Goal: Transaction & Acquisition: Download file/media

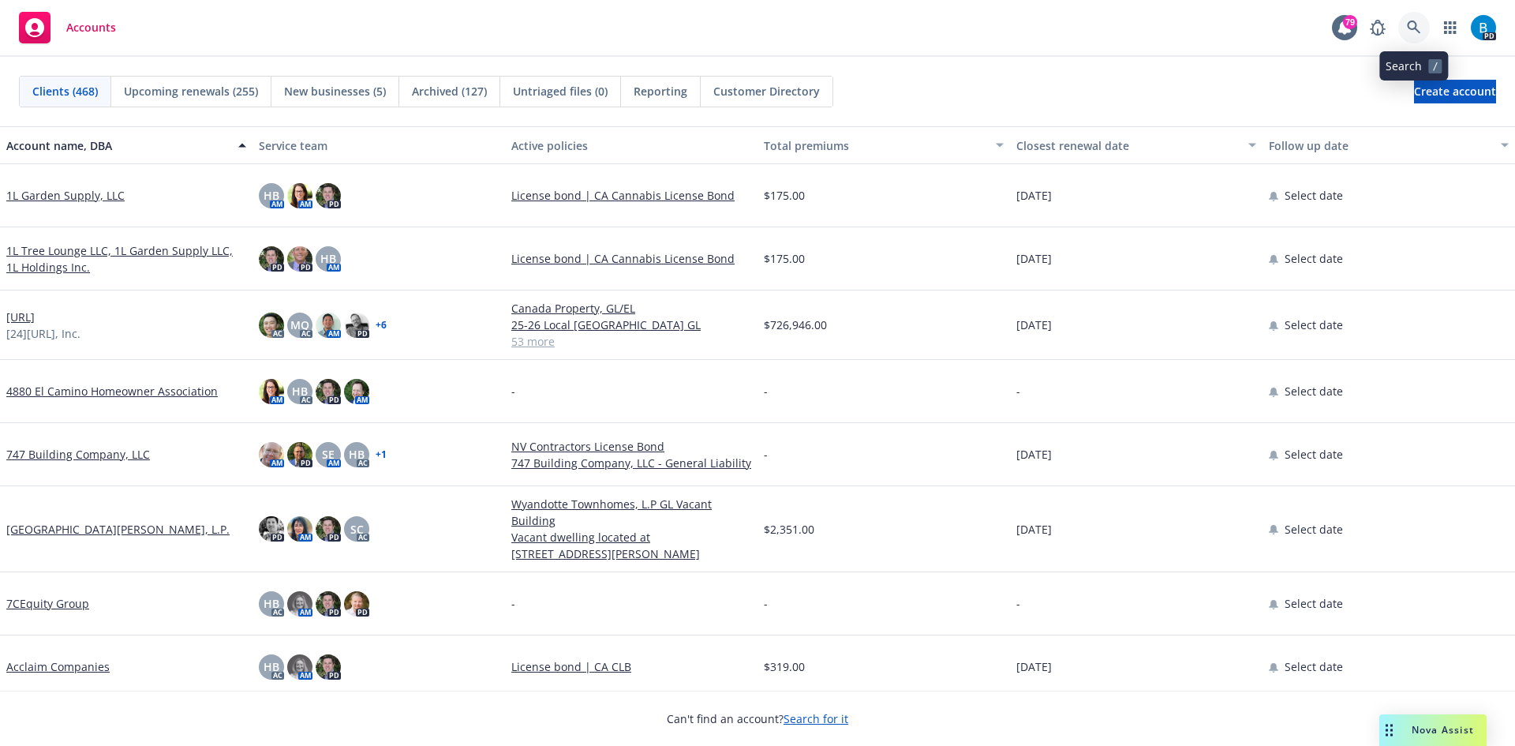
click at [1412, 25] on icon at bounding box center [1414, 28] width 14 height 14
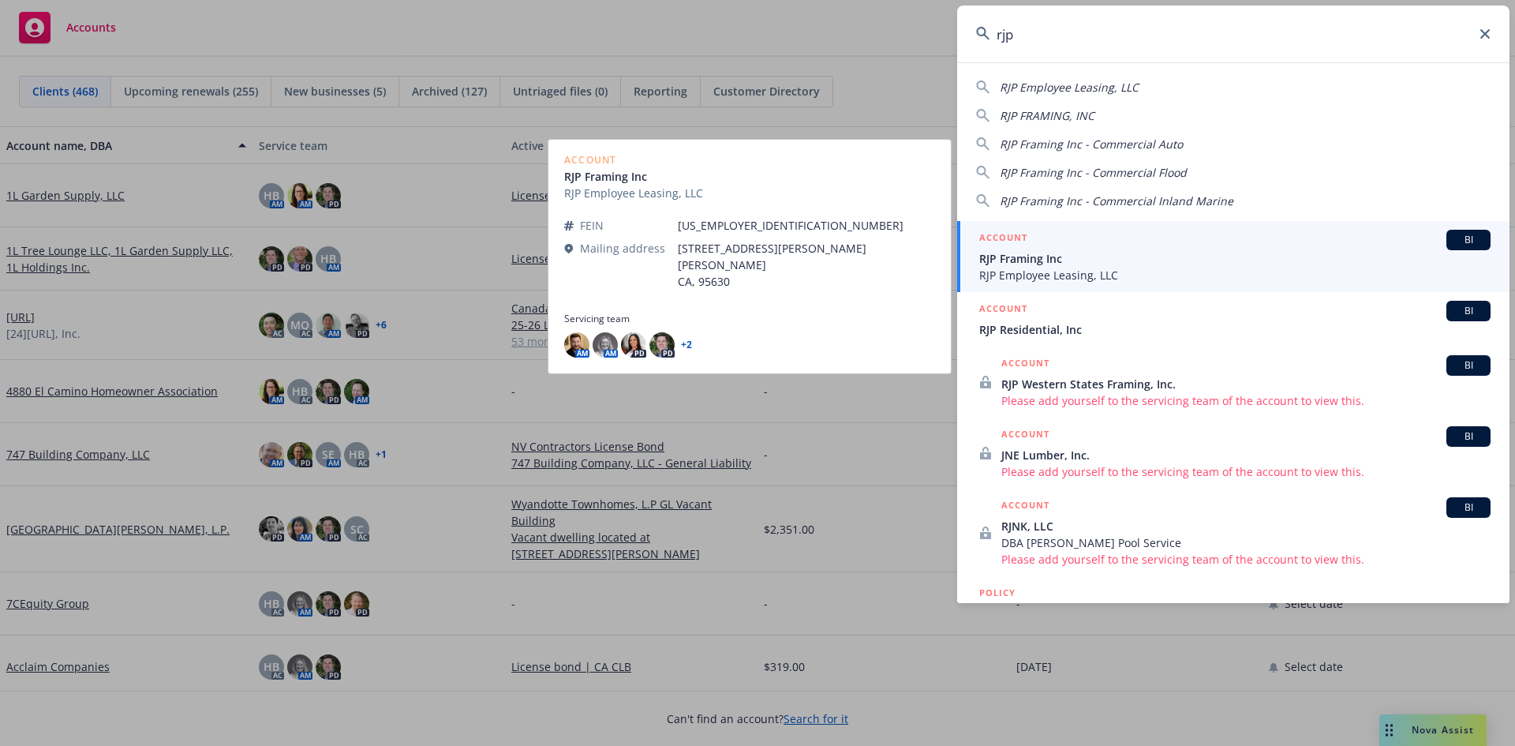
type input "rjp"
click at [1050, 259] on span "RJP Framing Inc" at bounding box center [1234, 258] width 511 height 17
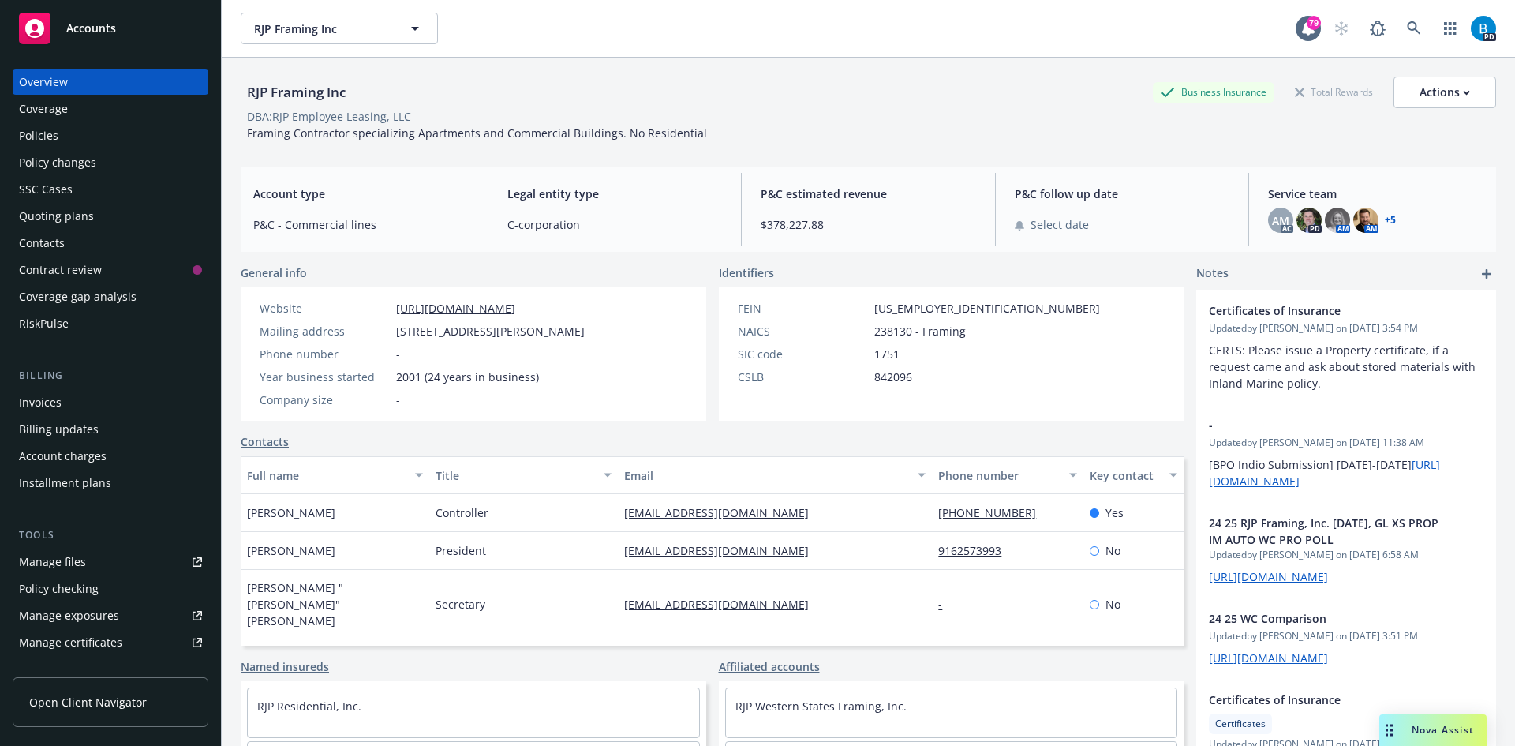
click at [40, 137] on div "Policies" at bounding box center [38, 135] width 39 height 25
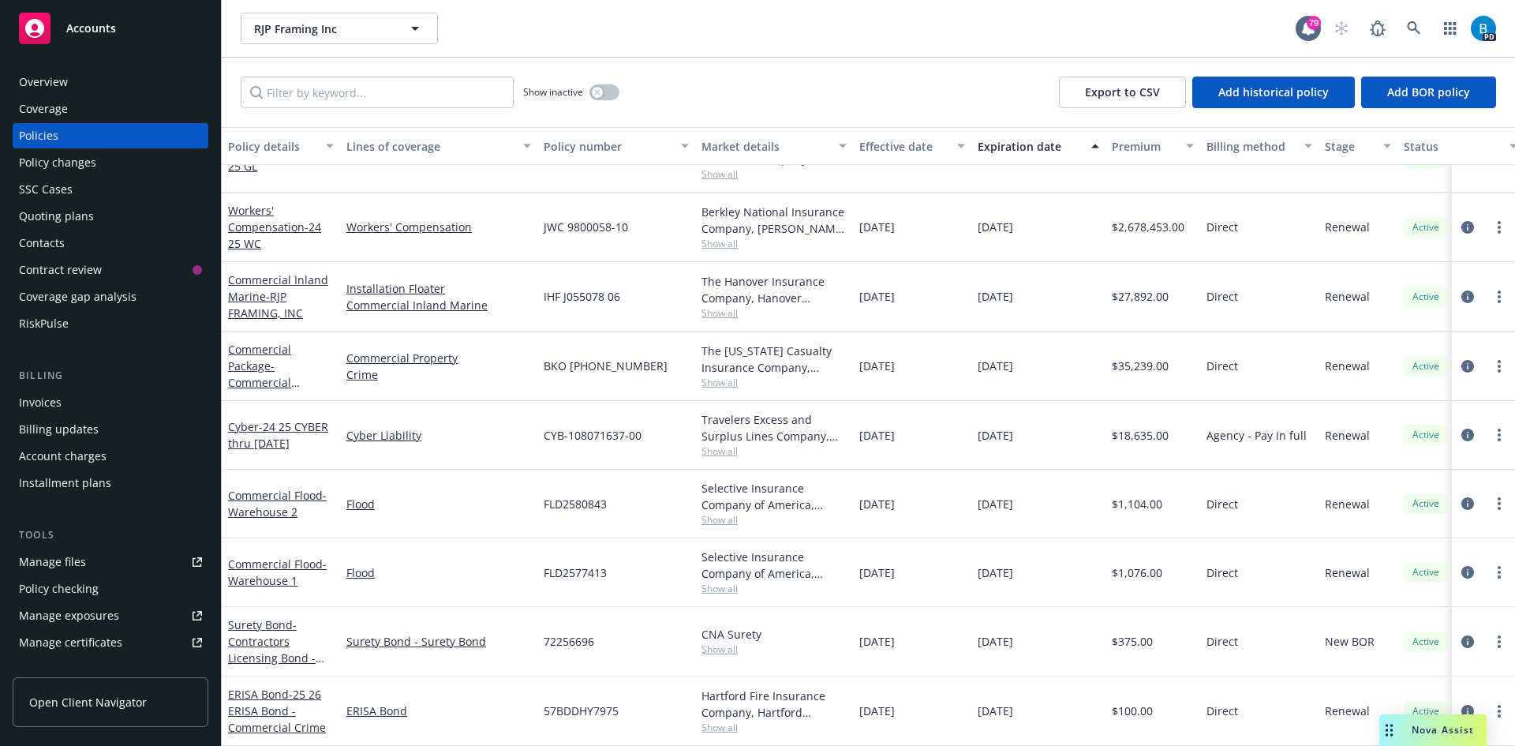
scroll to position [311, 0]
click at [272, 645] on span "- Contractors Licensing Bond - Surety Bond #72256696 - CNA Surety" at bounding box center [276, 666] width 96 height 98
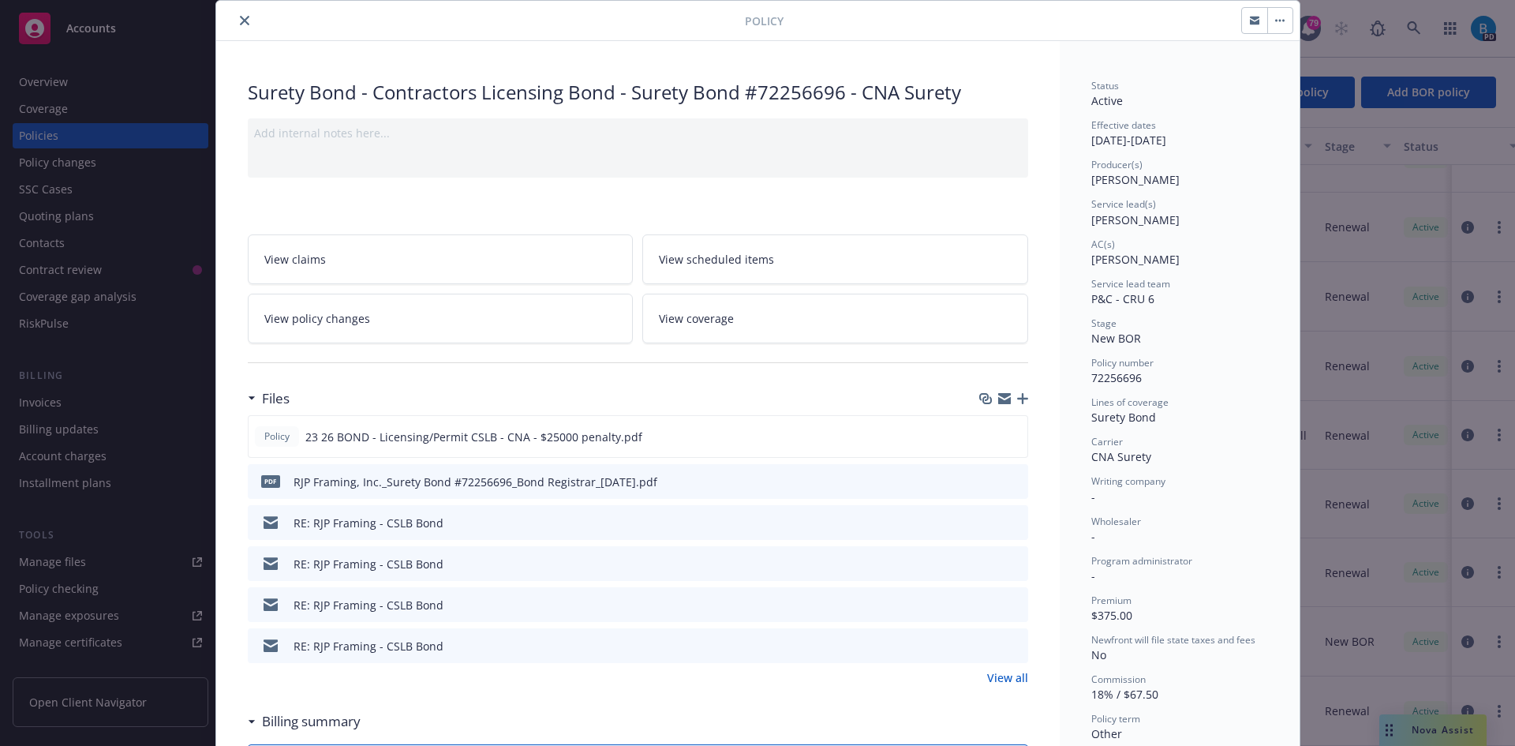
scroll to position [79, 0]
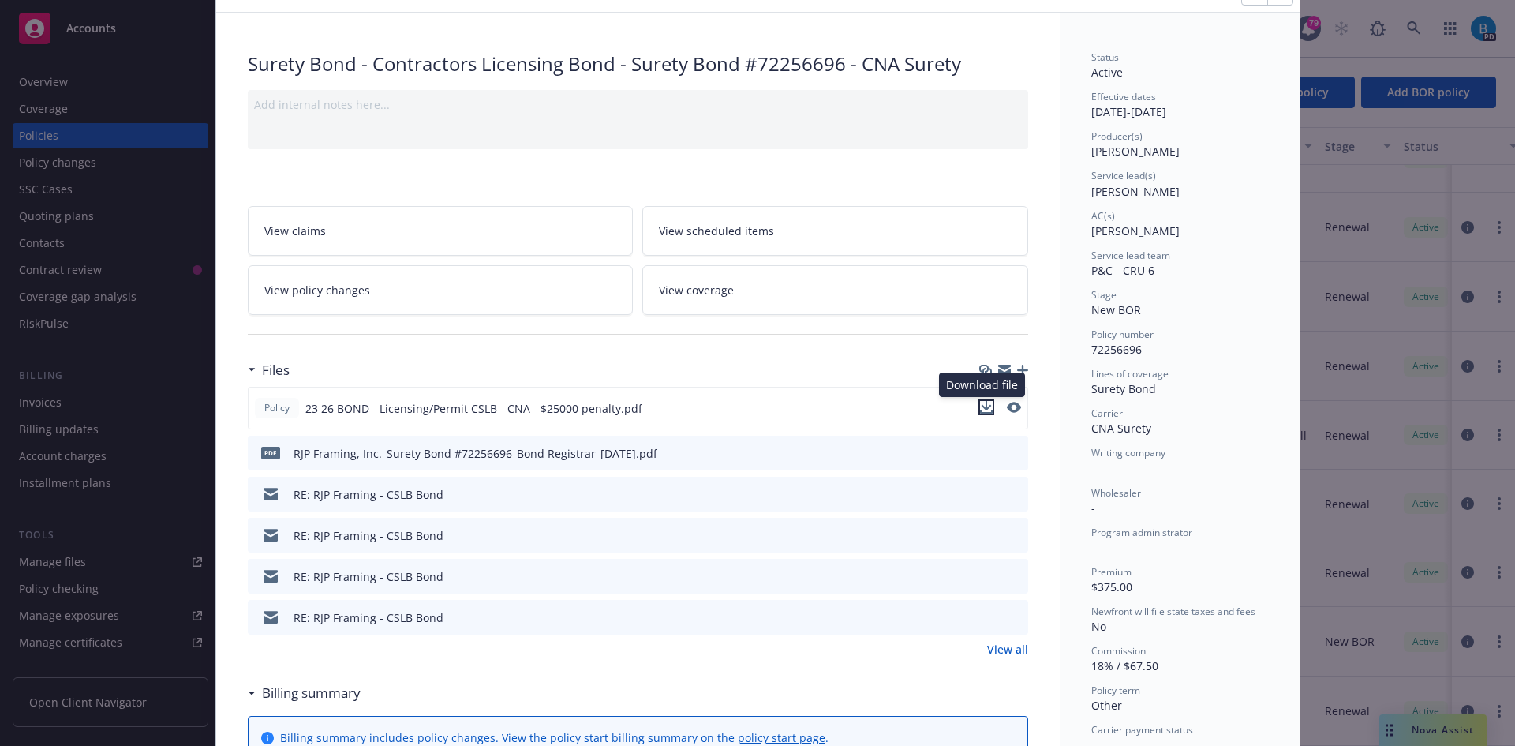
click at [982, 410] on icon "download file" at bounding box center [986, 407] width 13 height 13
click at [982, 448] on icon "download file" at bounding box center [987, 450] width 10 height 9
